Goal: Information Seeking & Learning: Learn about a topic

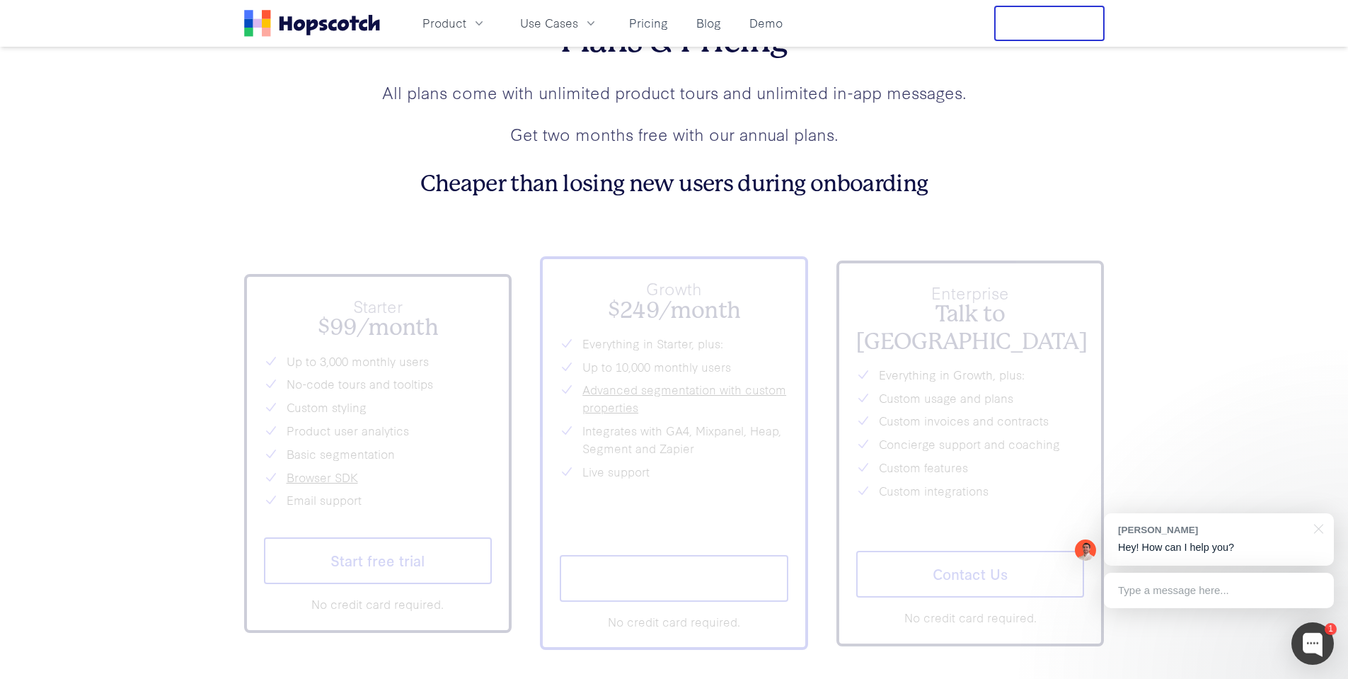
scroll to position [5236, 0]
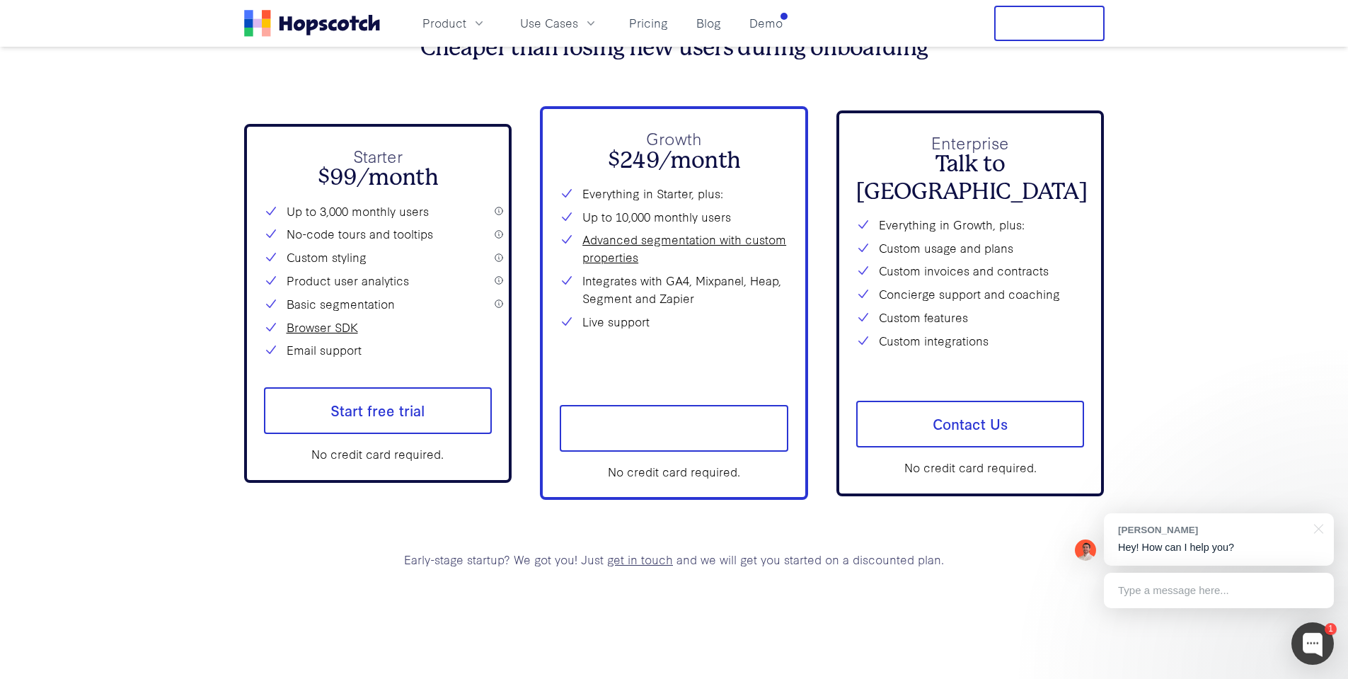
click at [381, 457] on div "No credit card required." at bounding box center [378, 454] width 229 height 18
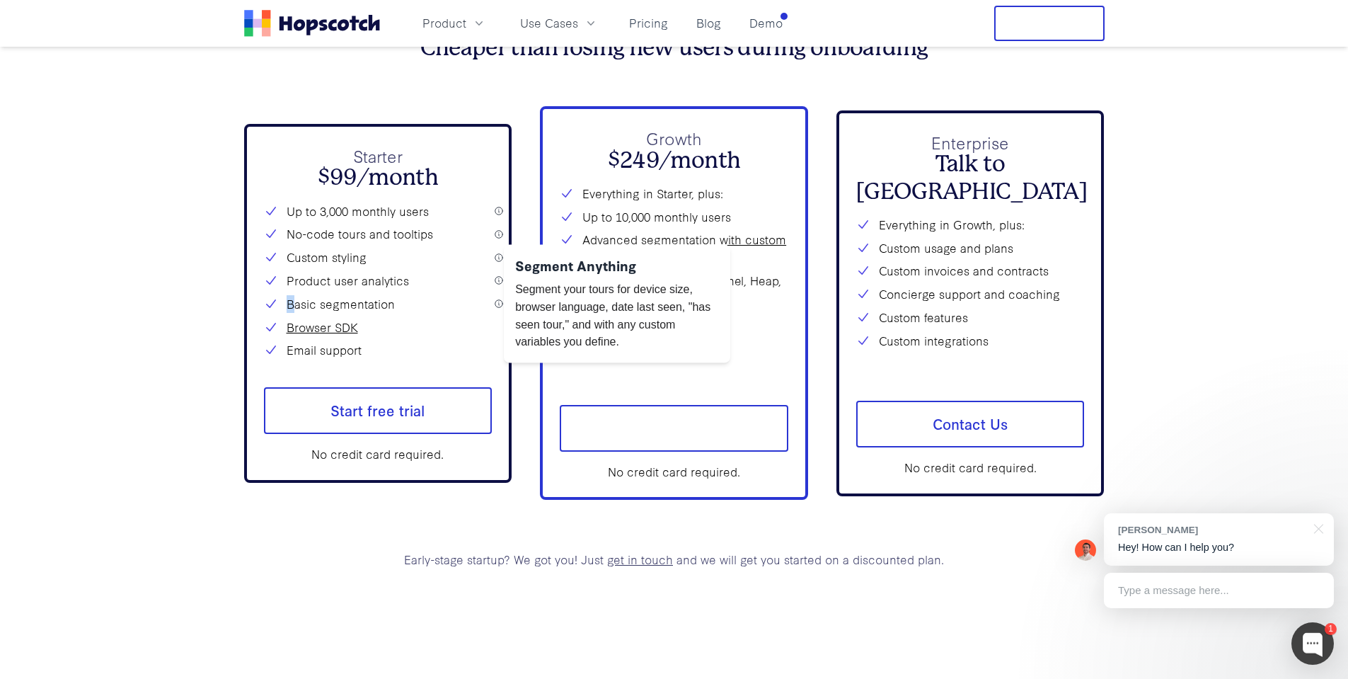
drag, startPoint x: 295, startPoint y: 297, endPoint x: 485, endPoint y: 297, distance: 189.6
click at [485, 297] on li "Basic segmentation" at bounding box center [378, 304] width 229 height 18
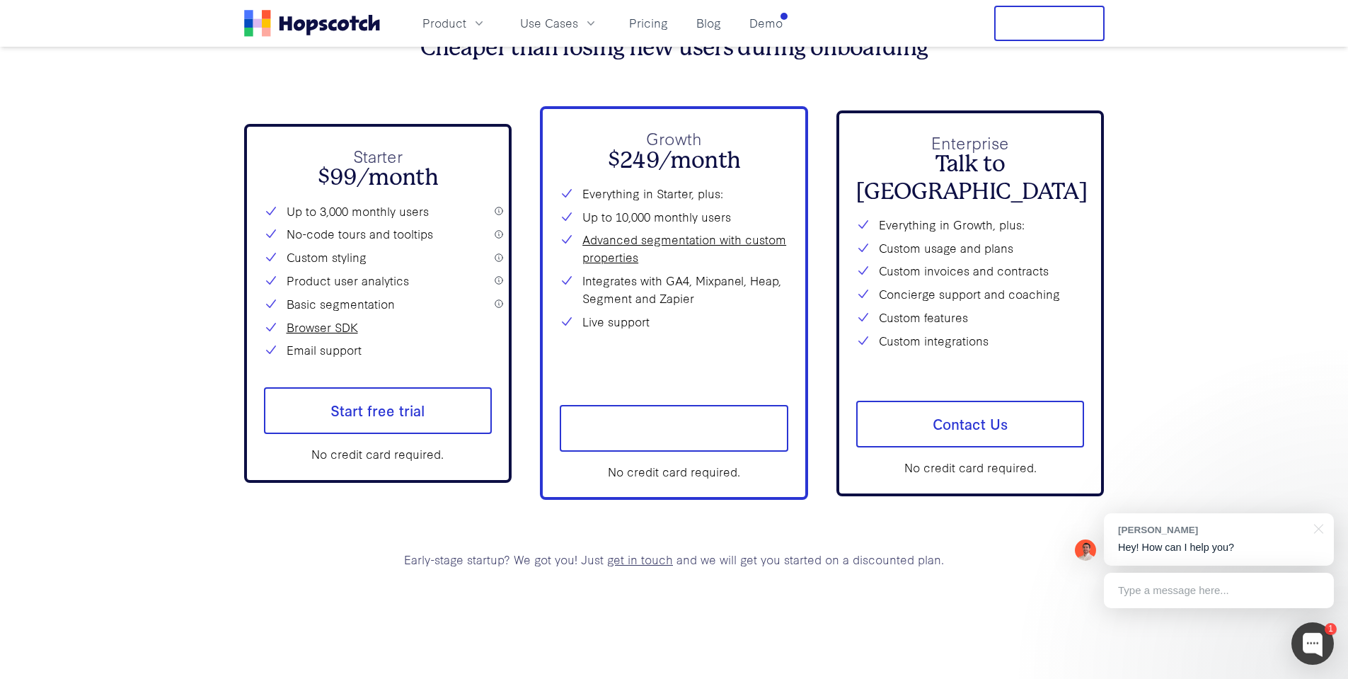
click at [417, 299] on li "Basic segmentation" at bounding box center [378, 304] width 229 height 18
drag, startPoint x: 401, startPoint y: 299, endPoint x: 259, endPoint y: 301, distance: 142.2
click at [259, 301] on div "Starter $99/month Up to 3,000 monthly users No-code tours and tooltips Custom s…" at bounding box center [378, 303] width 268 height 359
drag, startPoint x: 439, startPoint y: 288, endPoint x: 405, endPoint y: 286, distance: 34.7
click at [439, 288] on li "Product user analytics" at bounding box center [378, 281] width 229 height 18
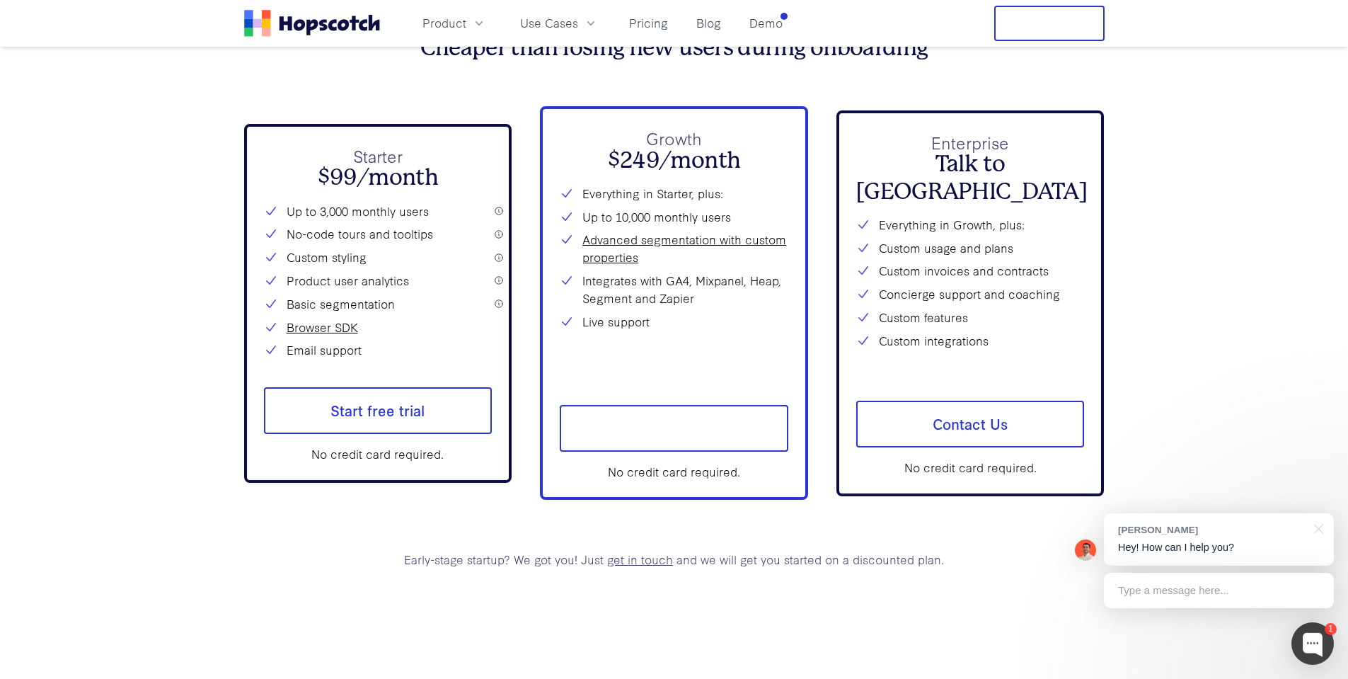
drag, startPoint x: 430, startPoint y: 279, endPoint x: 289, endPoint y: 283, distance: 141.6
click at [289, 283] on li "Product user analytics" at bounding box center [378, 281] width 229 height 18
click at [294, 275] on li "Product user analytics" at bounding box center [378, 281] width 229 height 18
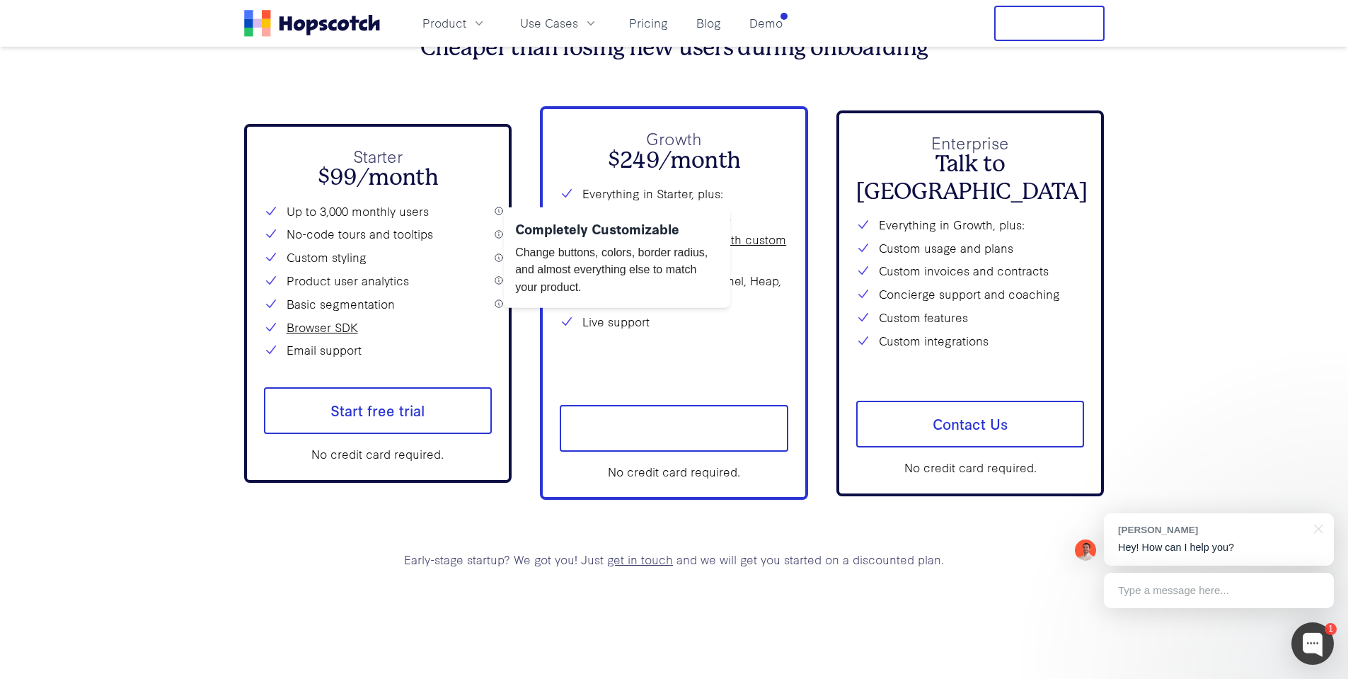
drag, startPoint x: 289, startPoint y: 254, endPoint x: 367, endPoint y: 253, distance: 77.8
click at [367, 253] on li "Custom styling" at bounding box center [378, 257] width 229 height 18
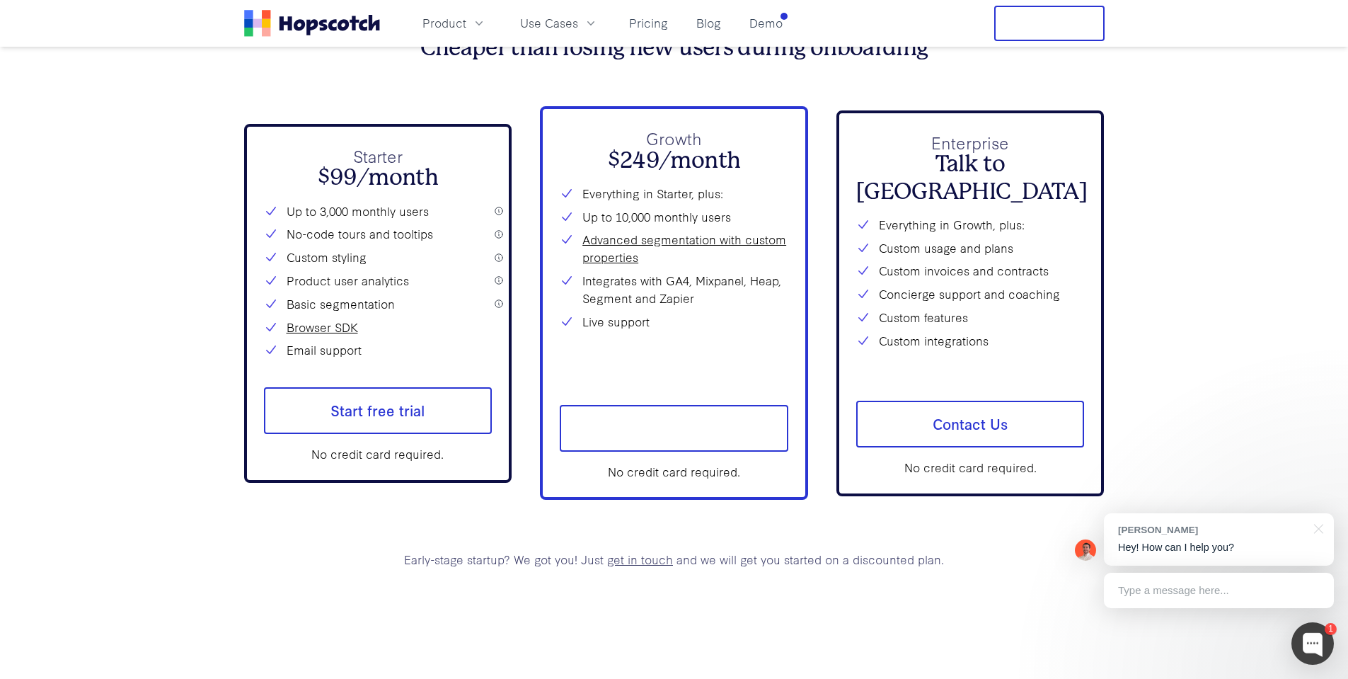
click at [367, 253] on li "Custom styling" at bounding box center [378, 257] width 229 height 18
drag, startPoint x: 396, startPoint y: 248, endPoint x: 405, endPoint y: 248, distance: 9.2
click at [402, 248] on div "Up to 3,000 monthly users No-code tours and tooltips Custom styling Product use…" at bounding box center [378, 280] width 229 height 157
click at [354, 227] on li "No-code tours and tooltips" at bounding box center [378, 234] width 229 height 18
drag, startPoint x: 300, startPoint y: 222, endPoint x: 418, endPoint y: 225, distance: 118.2
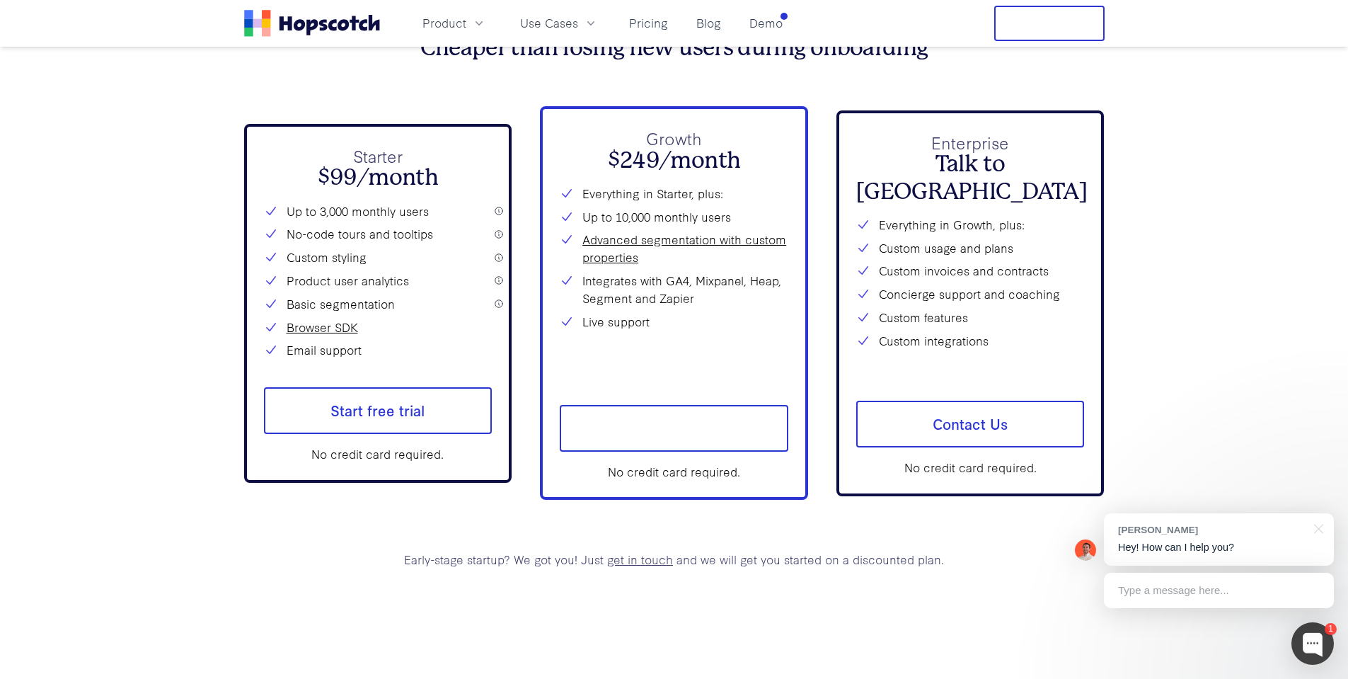
click at [418, 225] on div "Up to 3,000 monthly users No-code tours and tooltips Custom styling Product use…" at bounding box center [378, 280] width 229 height 157
click at [418, 225] on li "No-code tours and tooltips" at bounding box center [378, 234] width 229 height 18
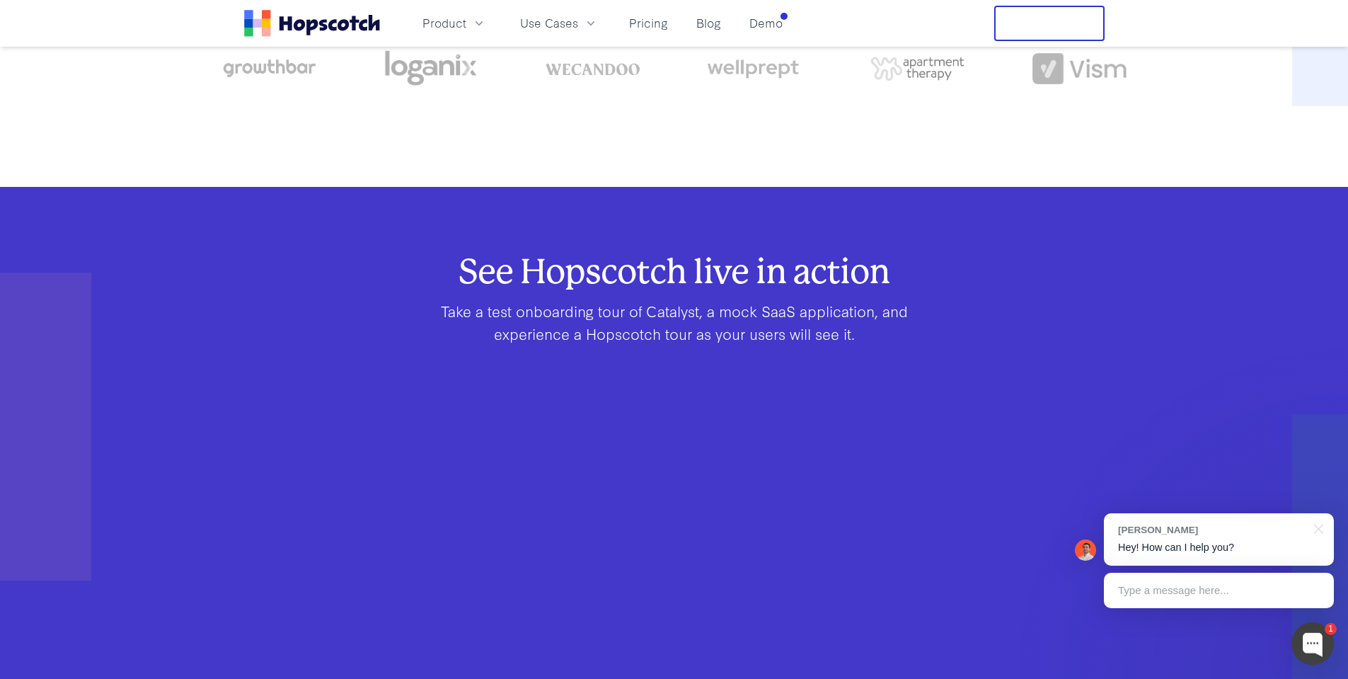
scroll to position [0, 0]
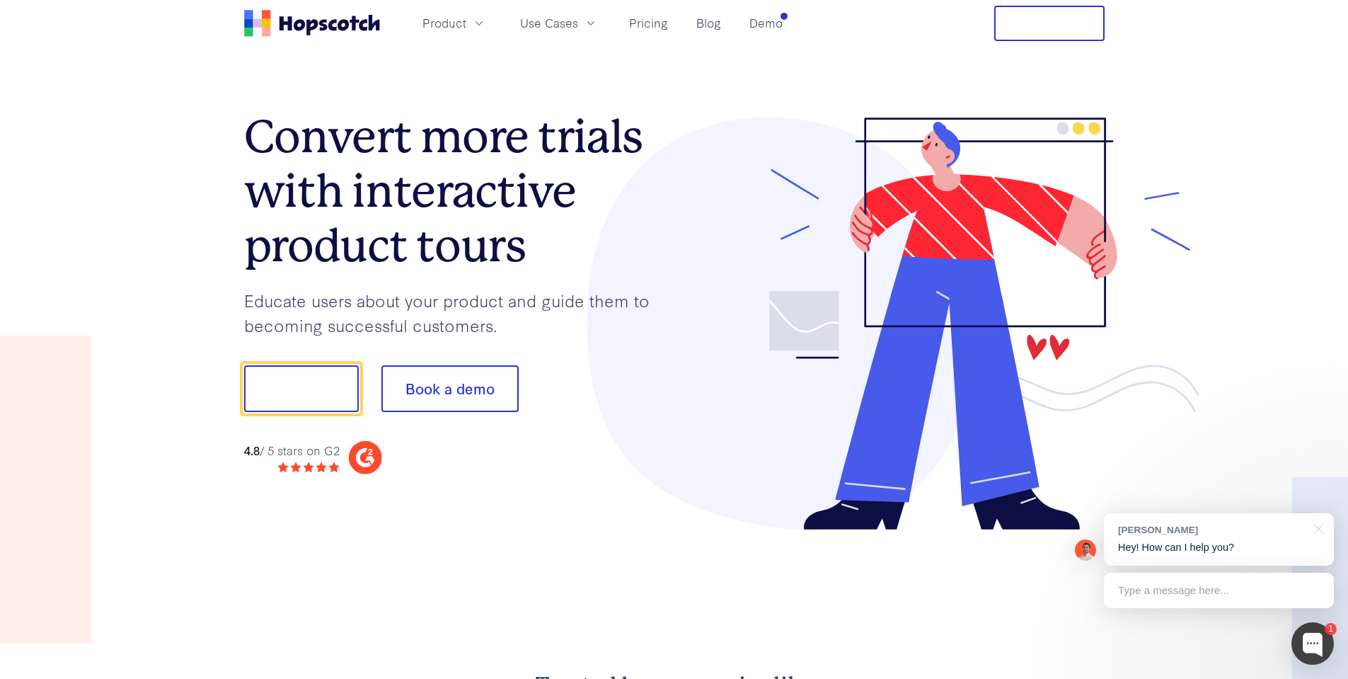
click at [553, 35] on div "Product Use Cases Pricing Blog Demo" at bounding box center [516, 23] width 544 height 35
click at [557, 27] on span "Use Cases" at bounding box center [549, 23] width 58 height 18
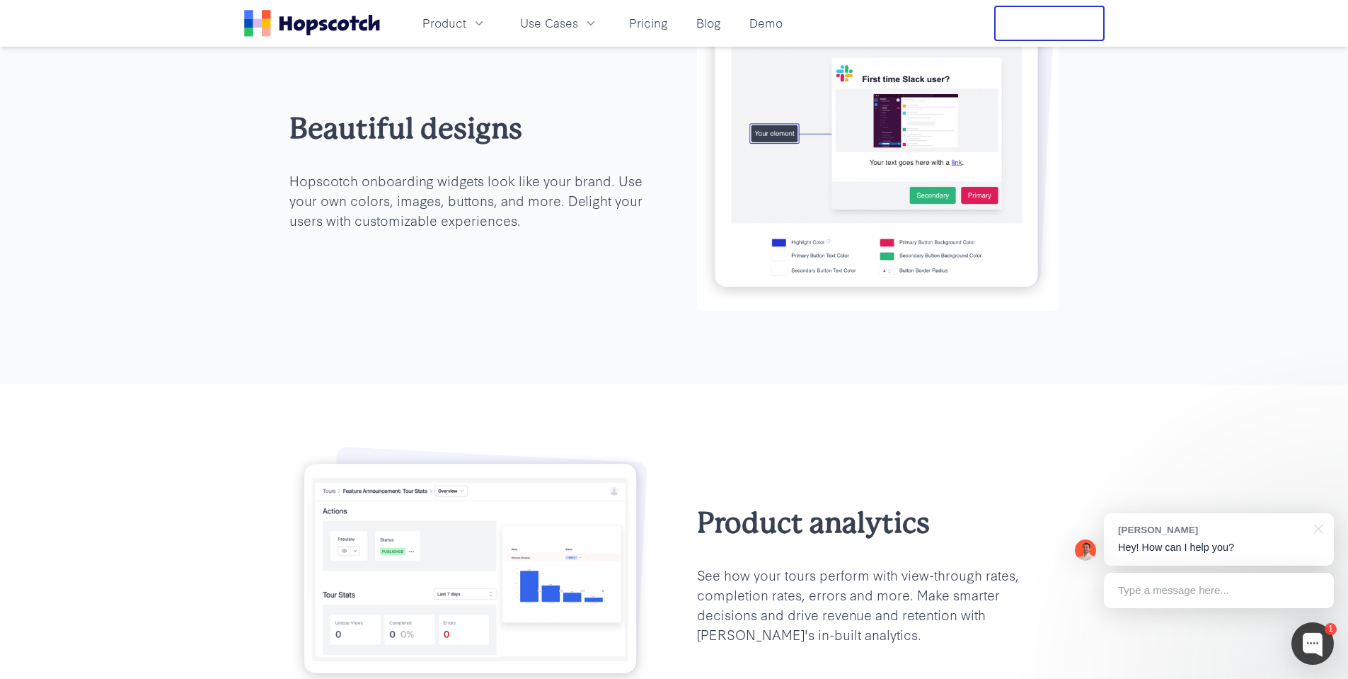
scroll to position [1942, 0]
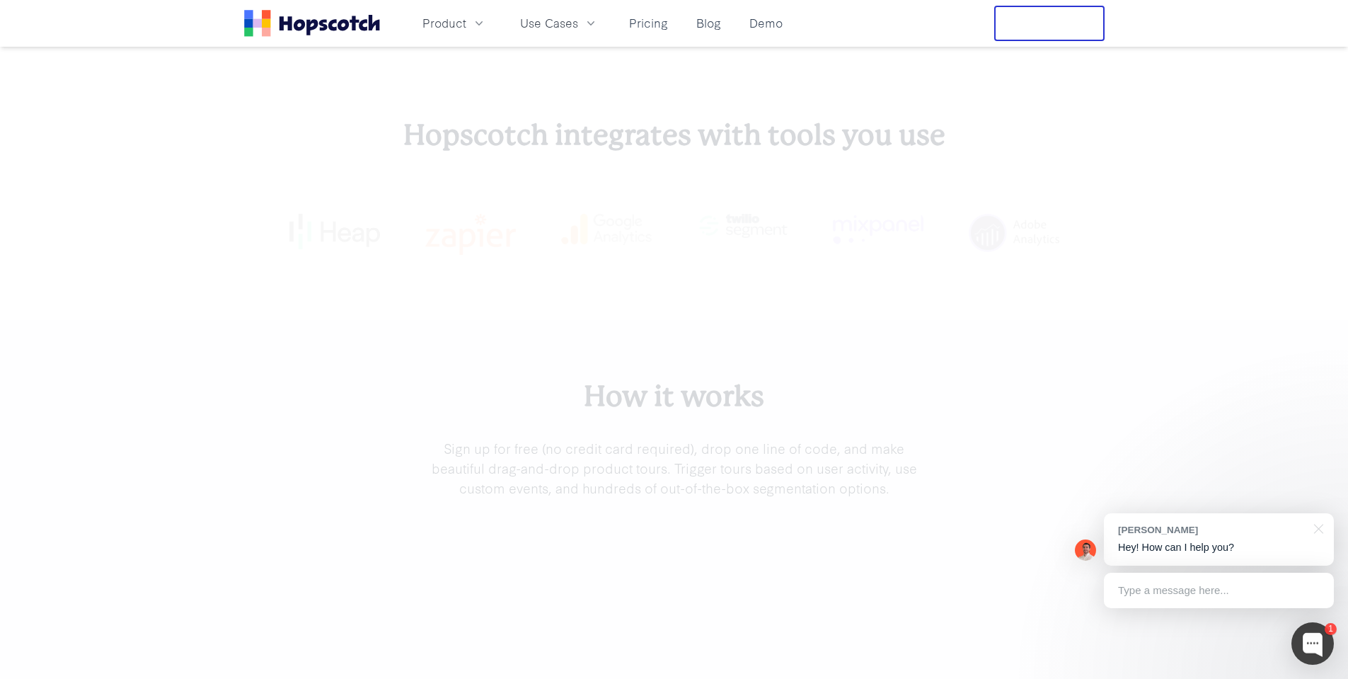
scroll to position [2770, 0]
